Goal: Task Accomplishment & Management: Manage account settings

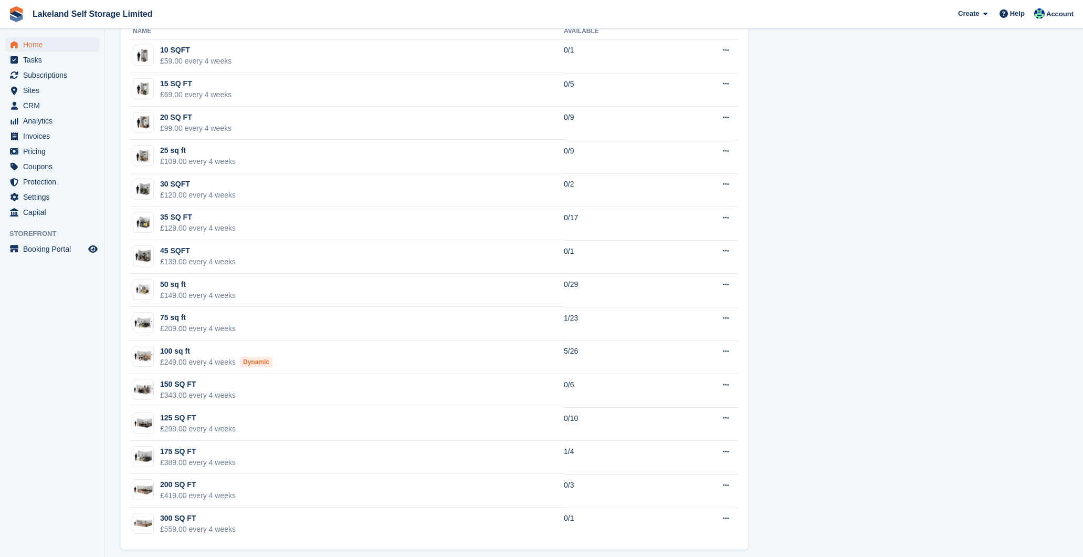
scroll to position [648, 0]
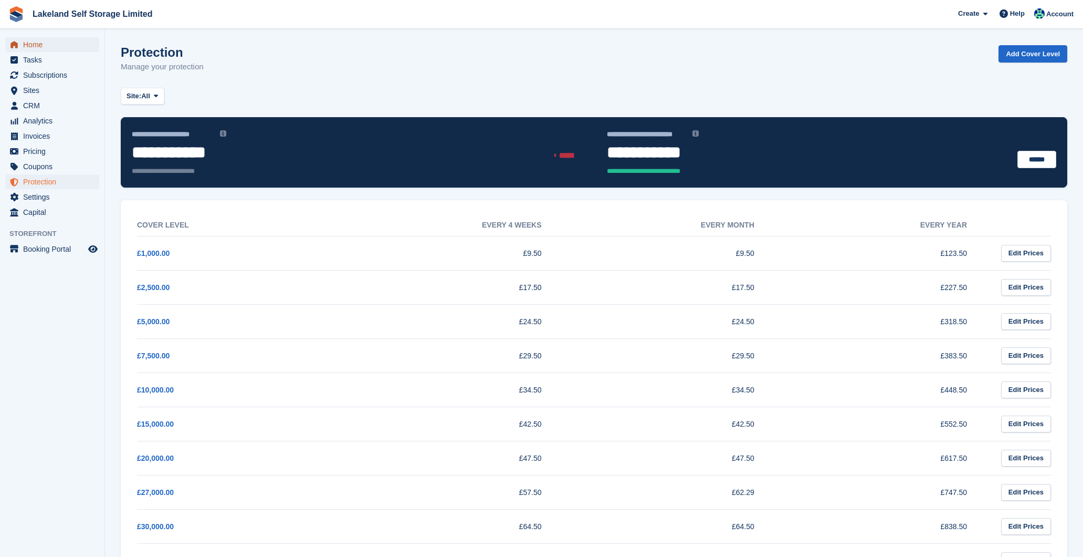
click at [29, 43] on span "Home" at bounding box center [54, 44] width 63 height 15
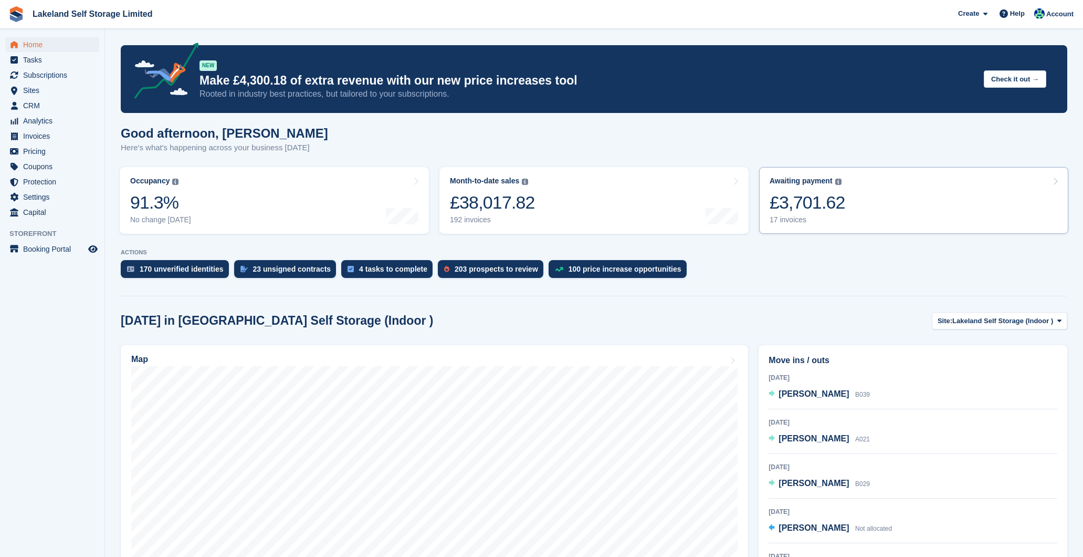
click at [787, 221] on div "17 invoices" at bounding box center [808, 219] width 76 height 9
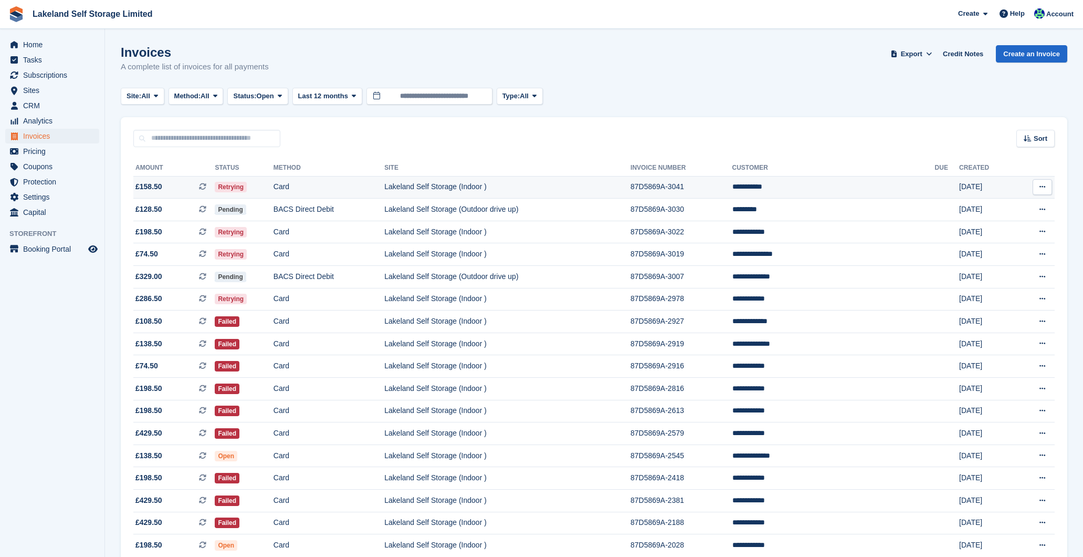
click at [732, 191] on td "87D5869A-3041" at bounding box center [681, 187] width 101 height 23
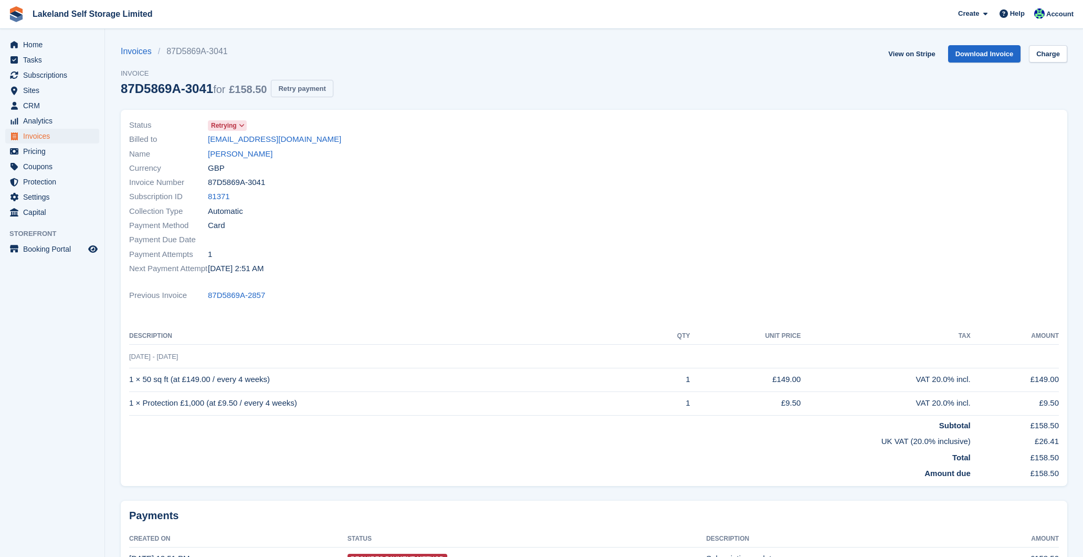
click at [333, 90] on button "Retry payment" at bounding box center [302, 88] width 62 height 17
click at [47, 45] on span "Home" at bounding box center [54, 44] width 63 height 15
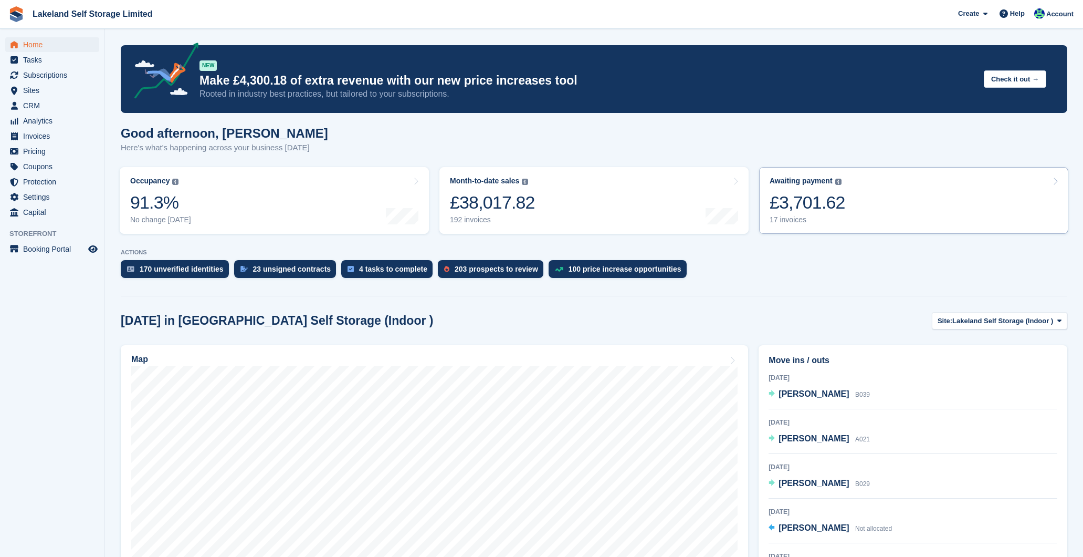
click at [786, 218] on div "17 invoices" at bounding box center [808, 219] width 76 height 9
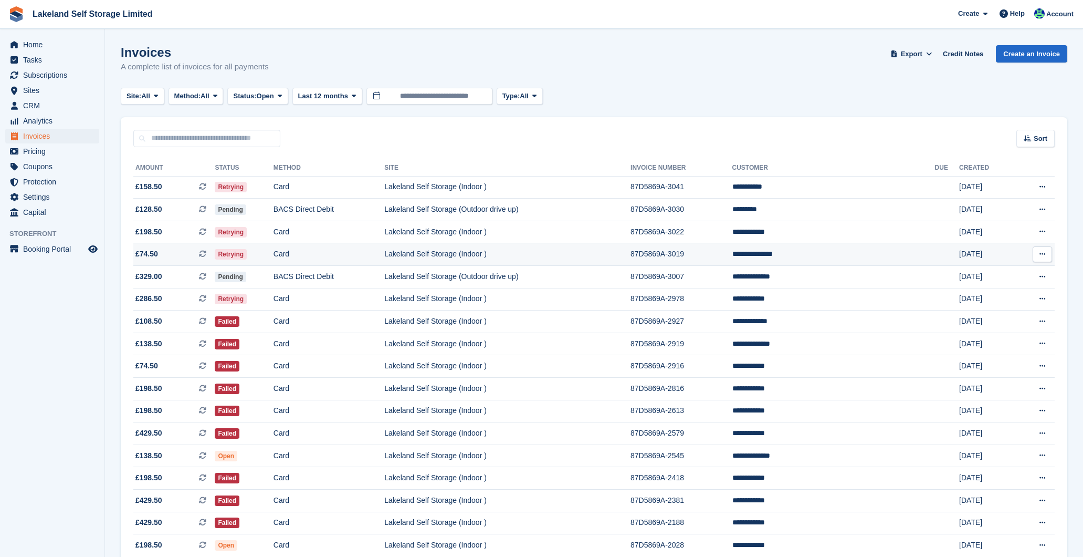
click at [732, 251] on td "87D5869A-3019" at bounding box center [681, 254] width 101 height 23
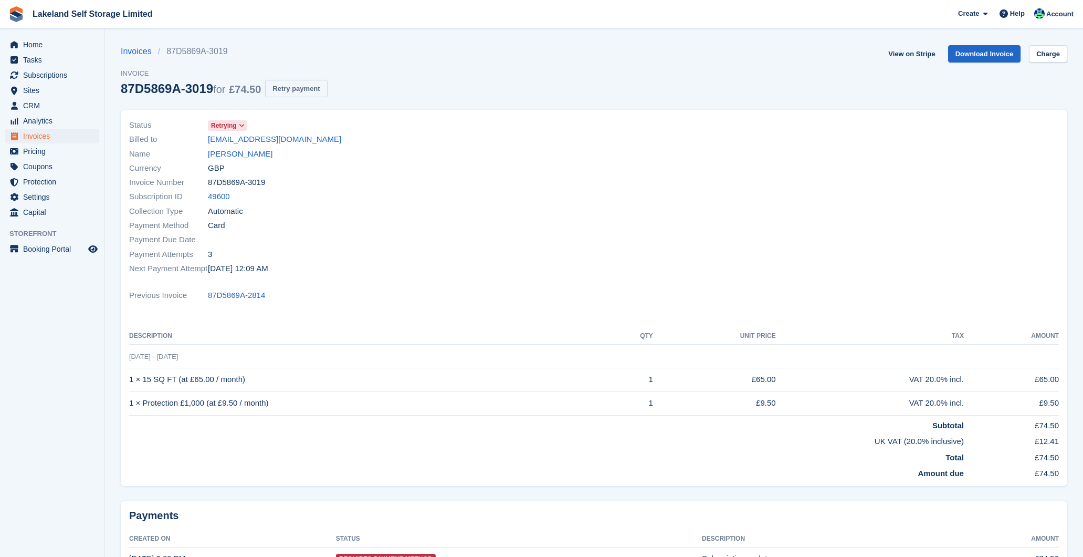
click at [327, 89] on button "Retry payment" at bounding box center [296, 88] width 62 height 17
click at [35, 45] on span "Home" at bounding box center [54, 44] width 63 height 15
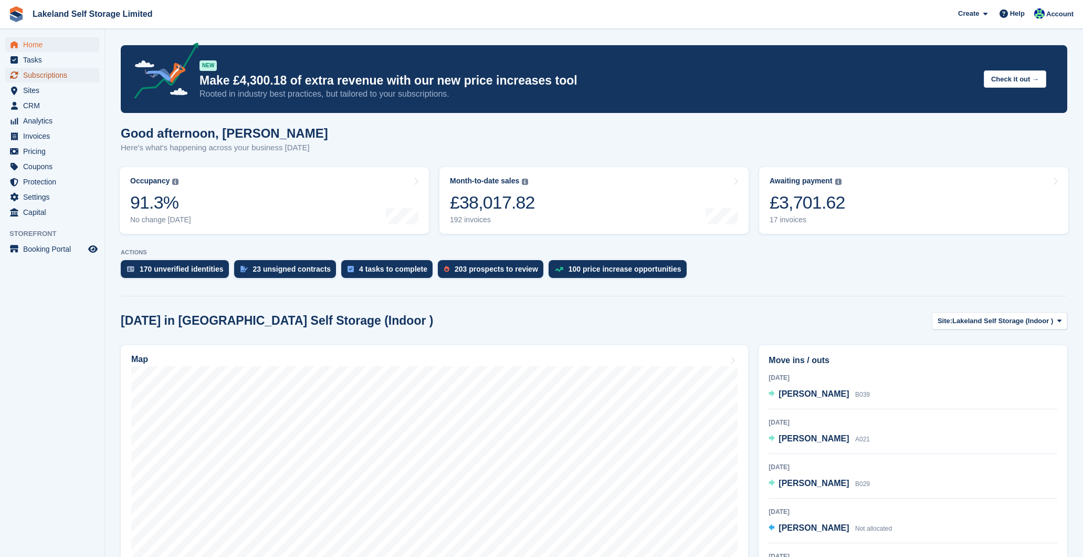
click at [60, 77] on span "Subscriptions" at bounding box center [54, 75] width 63 height 15
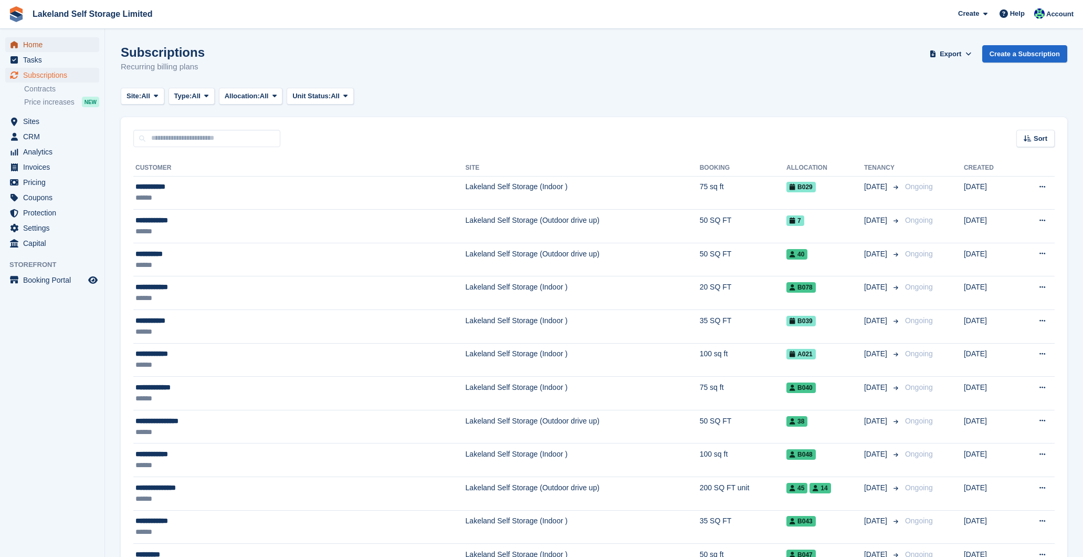
click at [40, 44] on span "Home" at bounding box center [54, 44] width 63 height 15
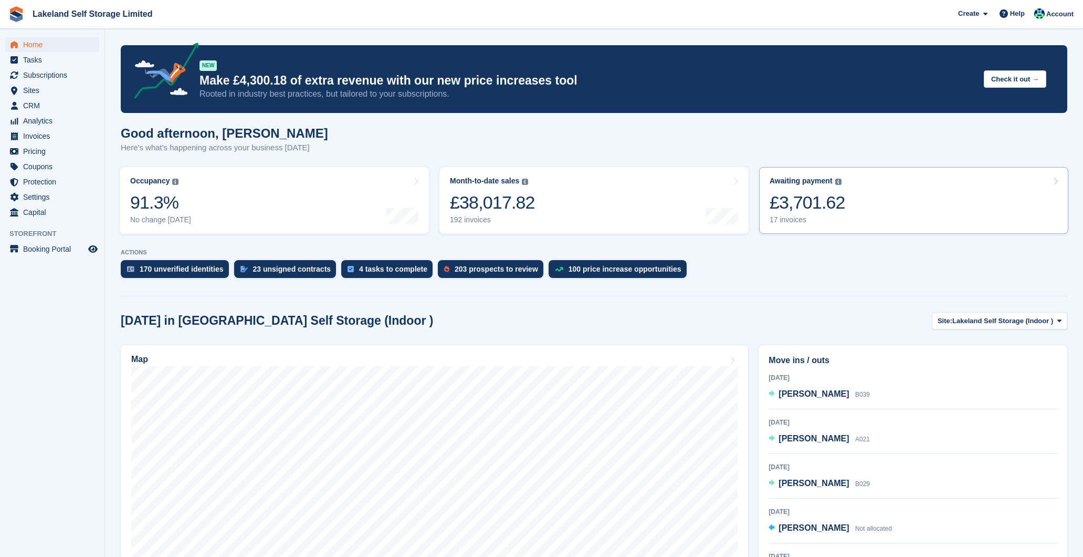
click at [788, 219] on div "17 invoices" at bounding box center [808, 219] width 76 height 9
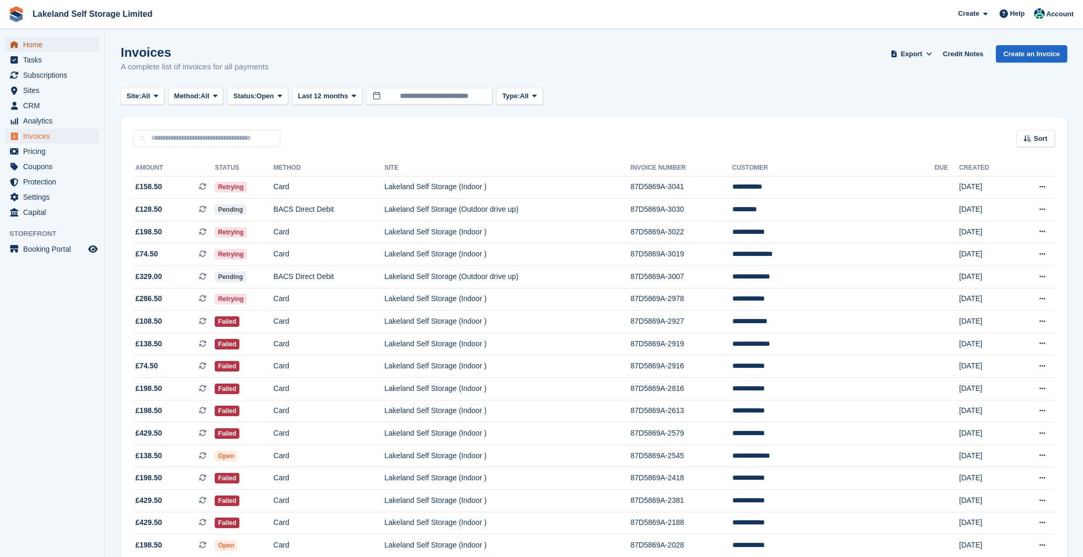
click at [26, 39] on span "Home" at bounding box center [54, 44] width 63 height 15
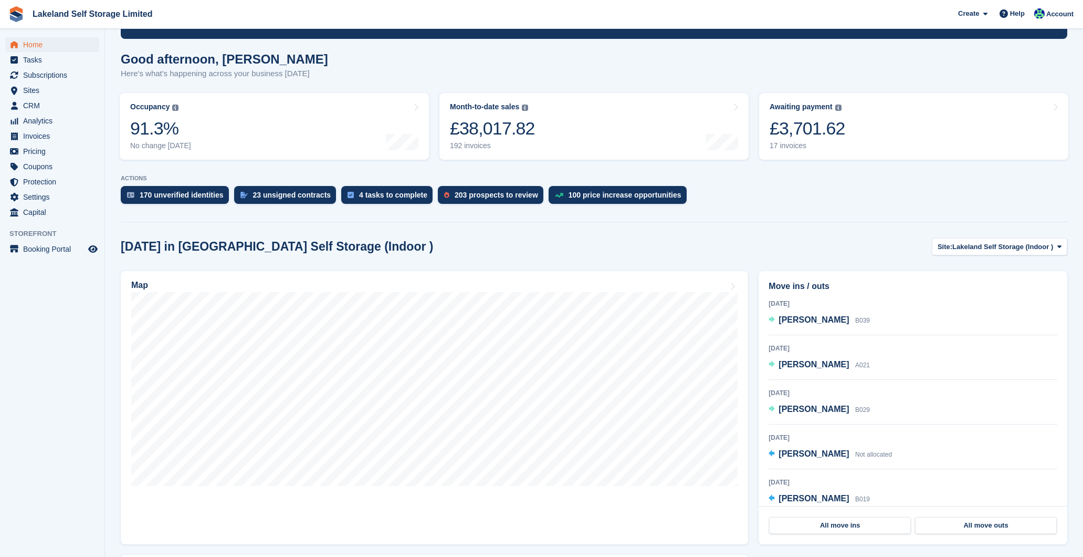
scroll to position [55, 0]
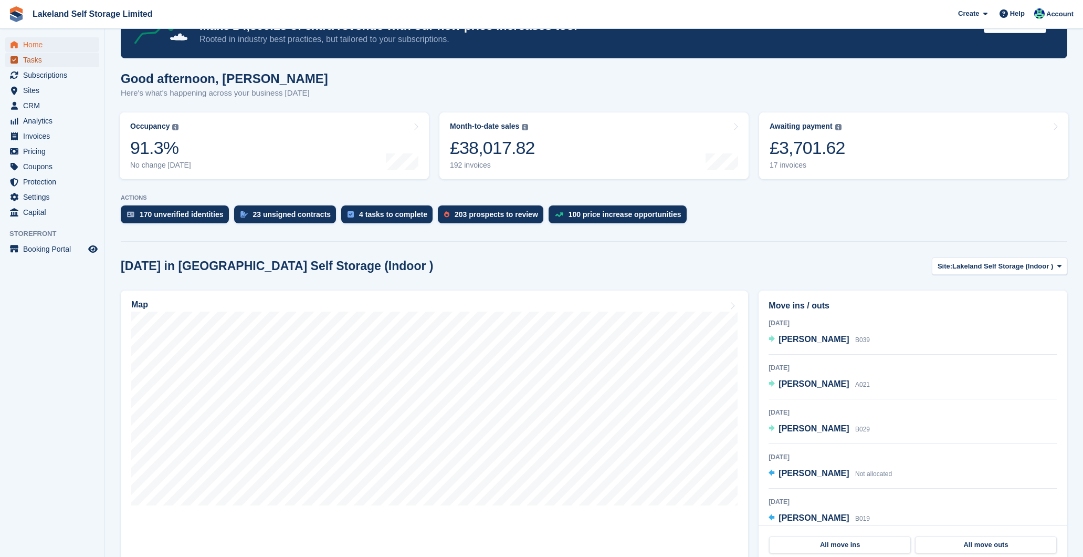
click at [53, 59] on span "Tasks" at bounding box center [54, 60] width 63 height 15
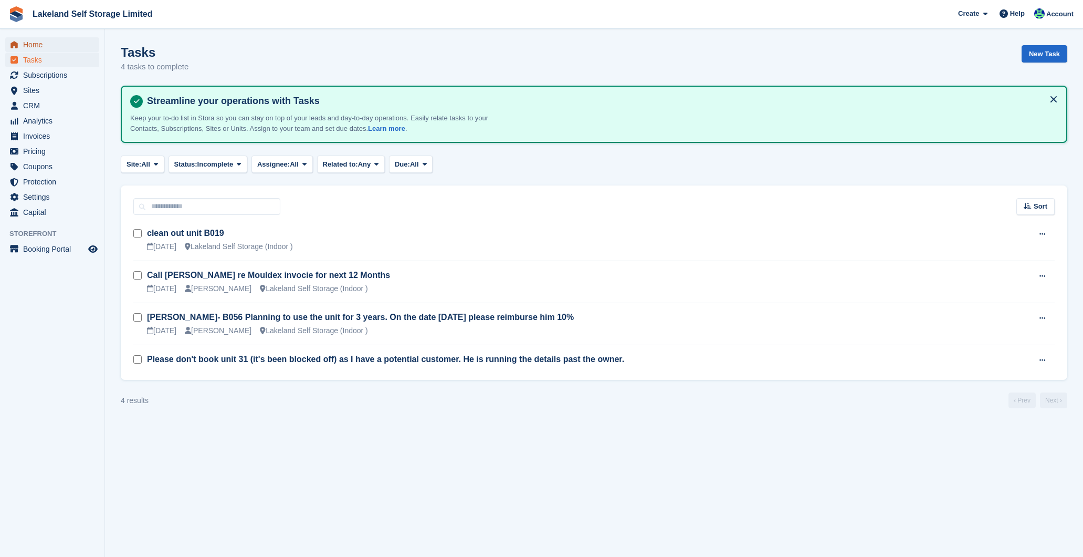
click at [43, 47] on span "Home" at bounding box center [54, 44] width 63 height 15
